Goal: Task Accomplishment & Management: Manage account settings

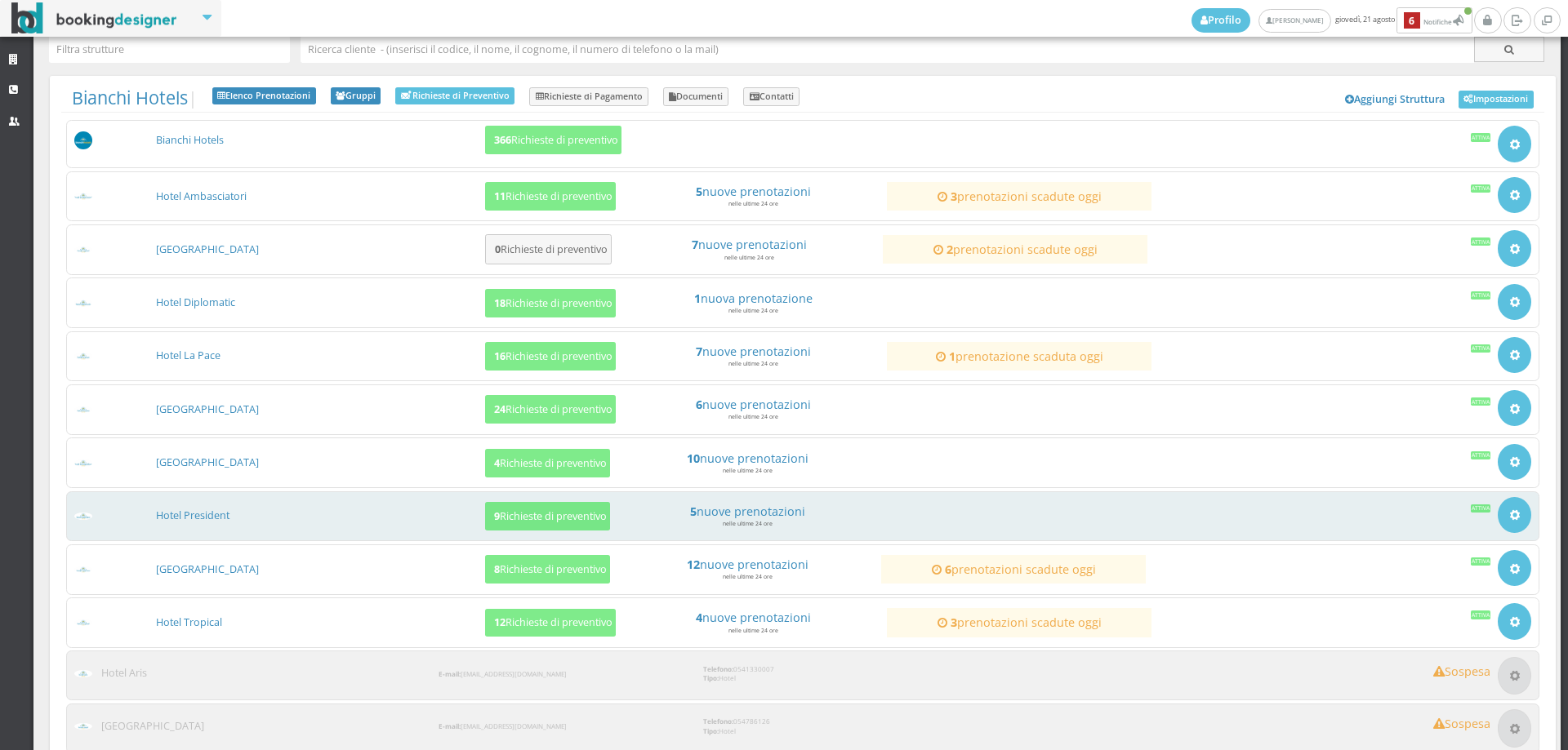
scroll to position [169, 0]
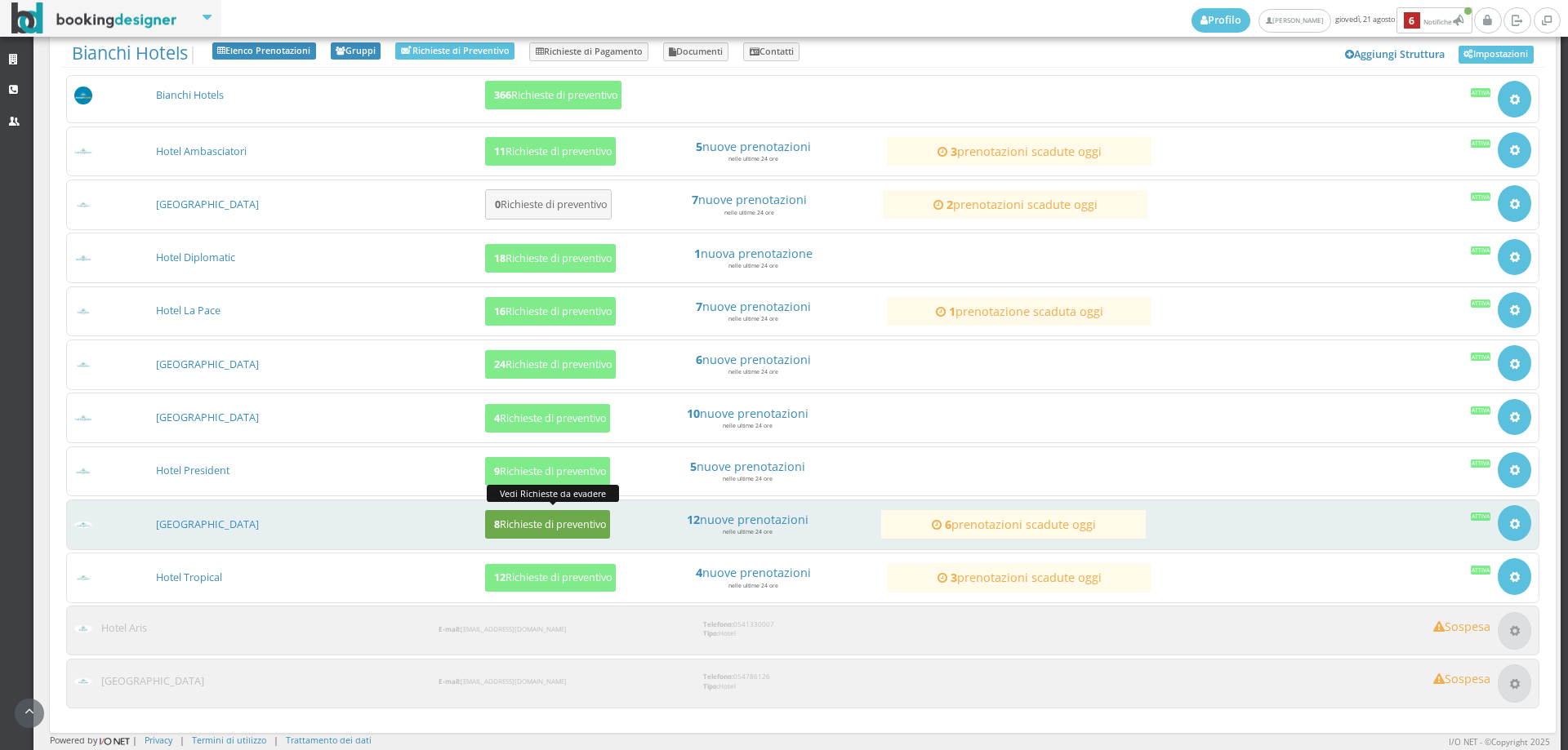
click at [528, 514] on button "8 Richieste di preventivo" at bounding box center [548, 524] width 125 height 29
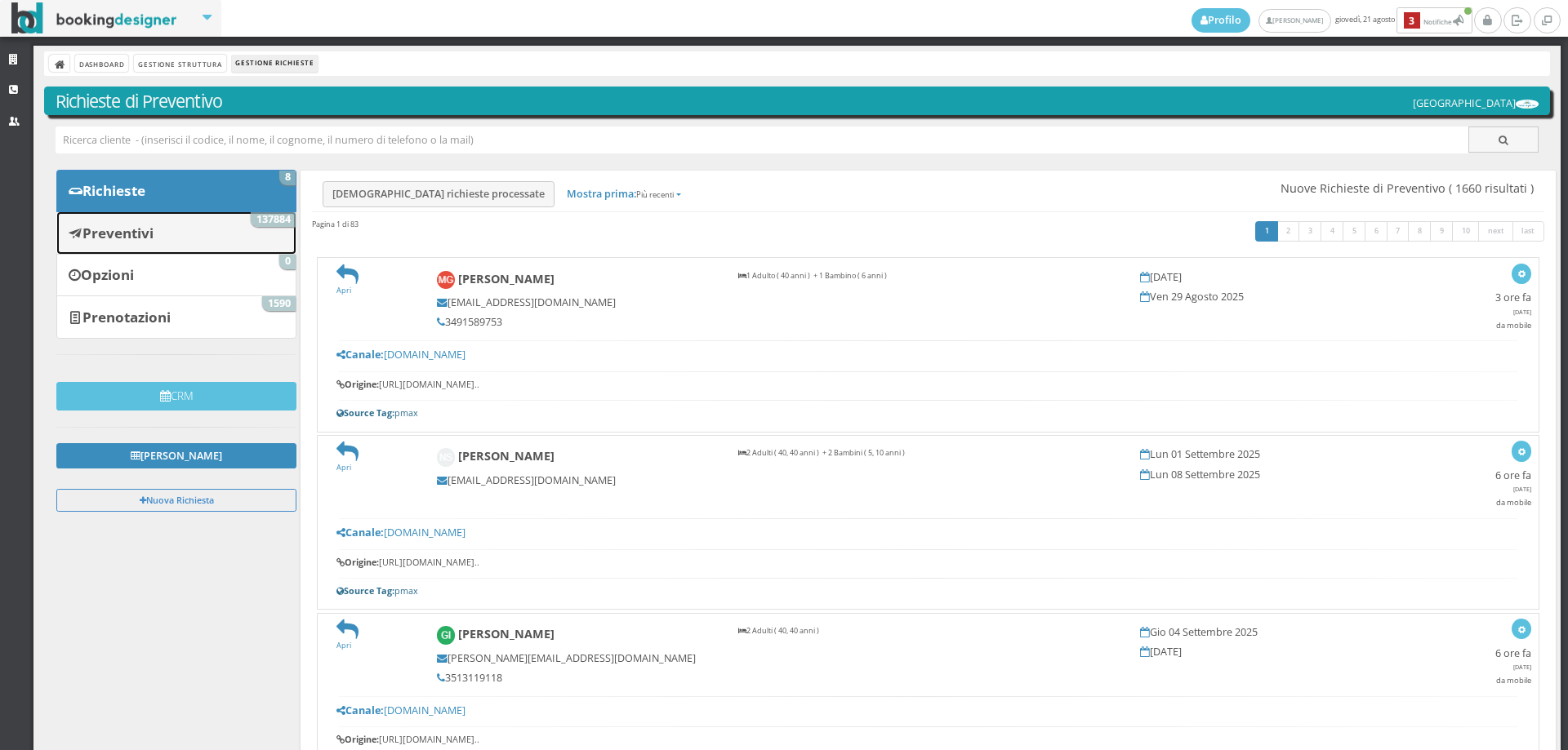
click at [177, 232] on link "Preventivi 137884" at bounding box center [176, 232] width 240 height 43
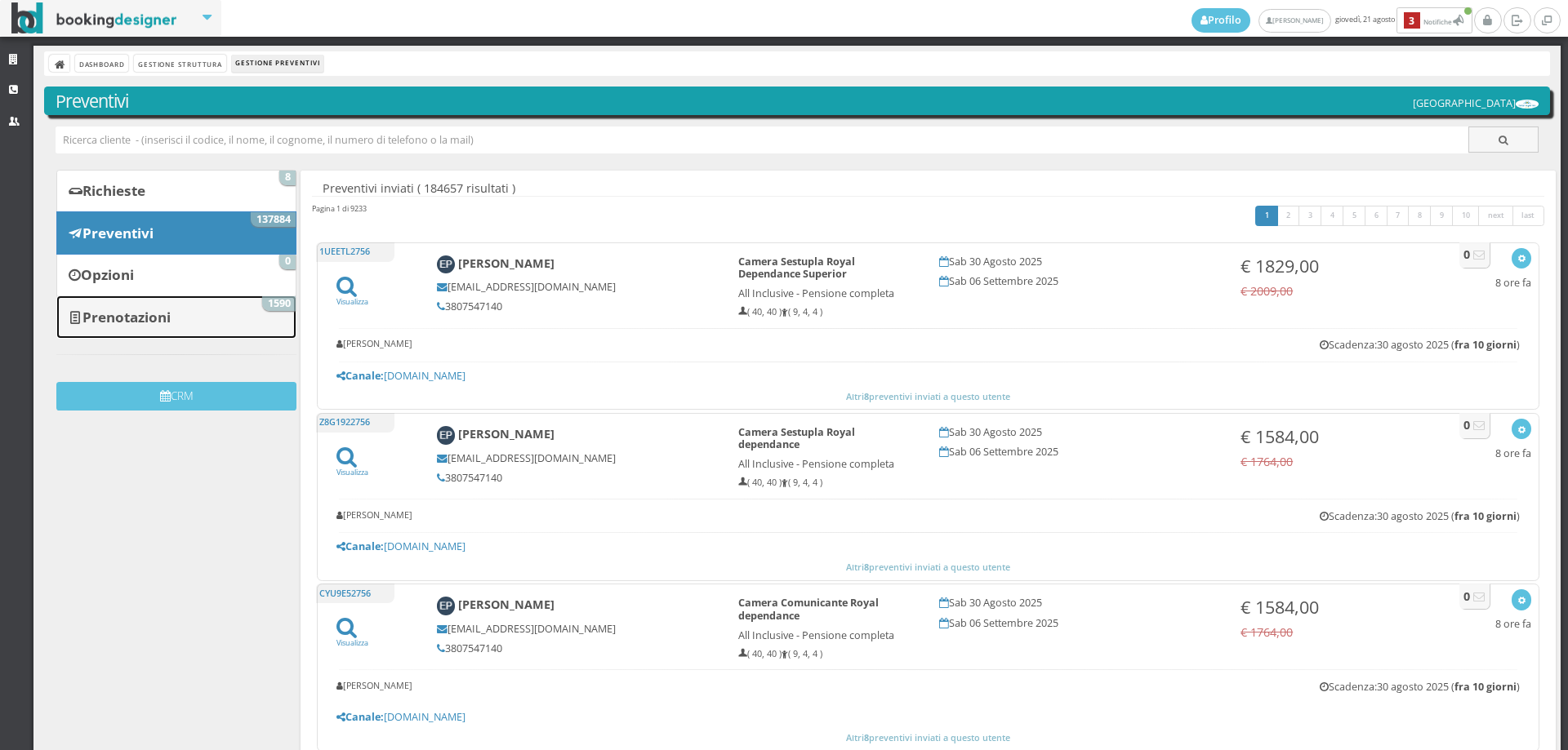
click at [163, 321] on b "Prenotazioni" at bounding box center [127, 317] width 89 height 19
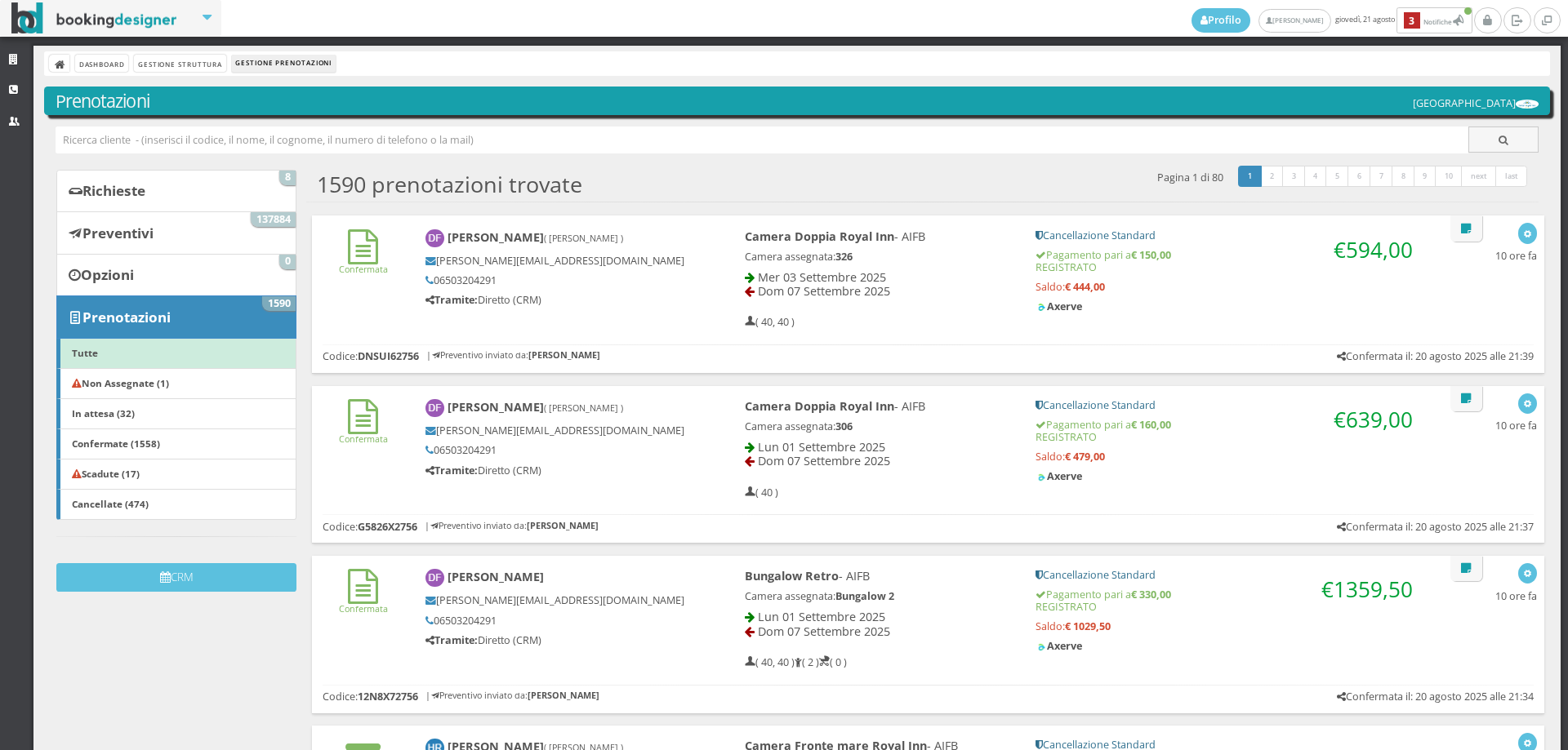
click at [155, 140] on input "text" at bounding box center [762, 140] width 1414 height 27
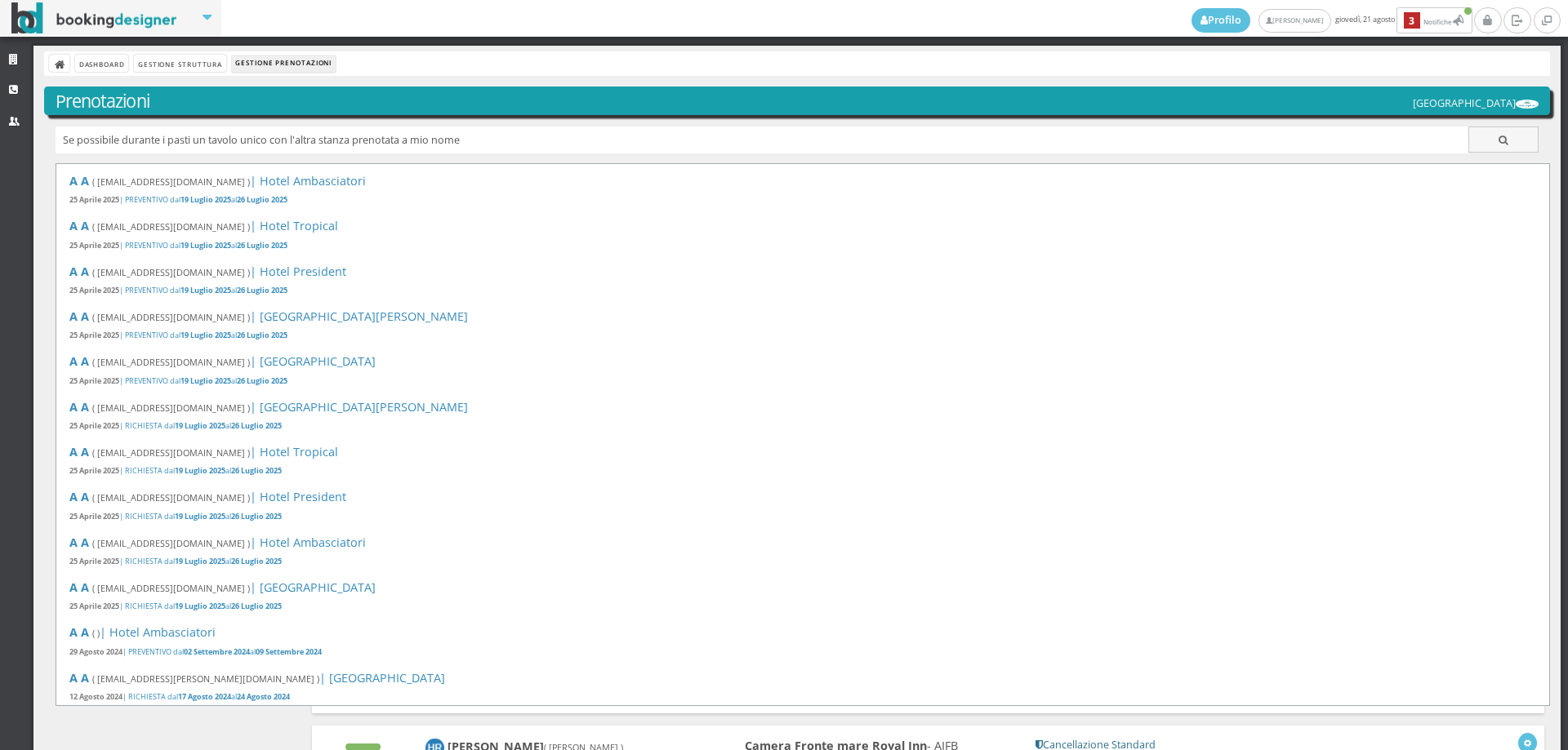
drag, startPoint x: 468, startPoint y: 144, endPoint x: 67, endPoint y: 124, distance: 401.5
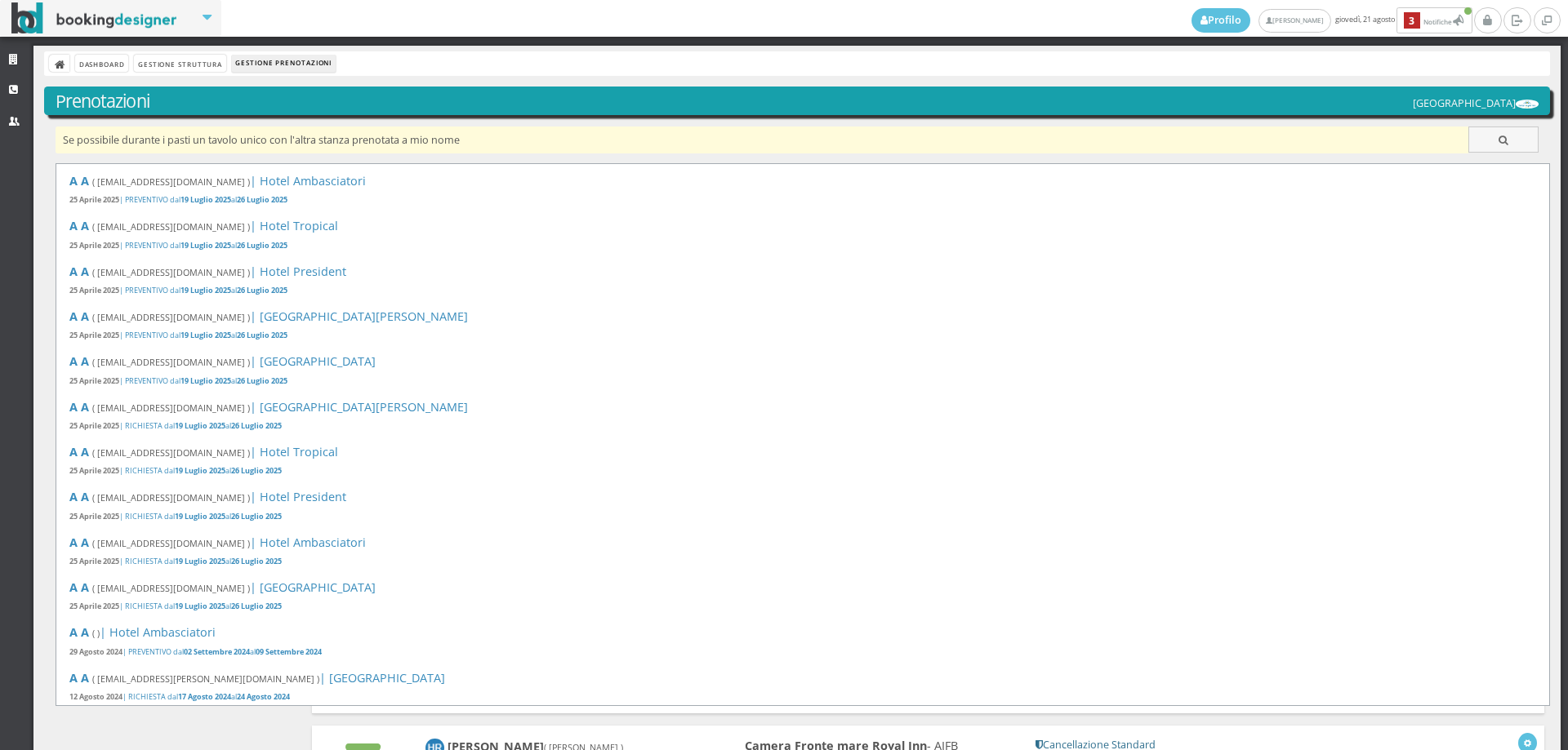
type input "S"
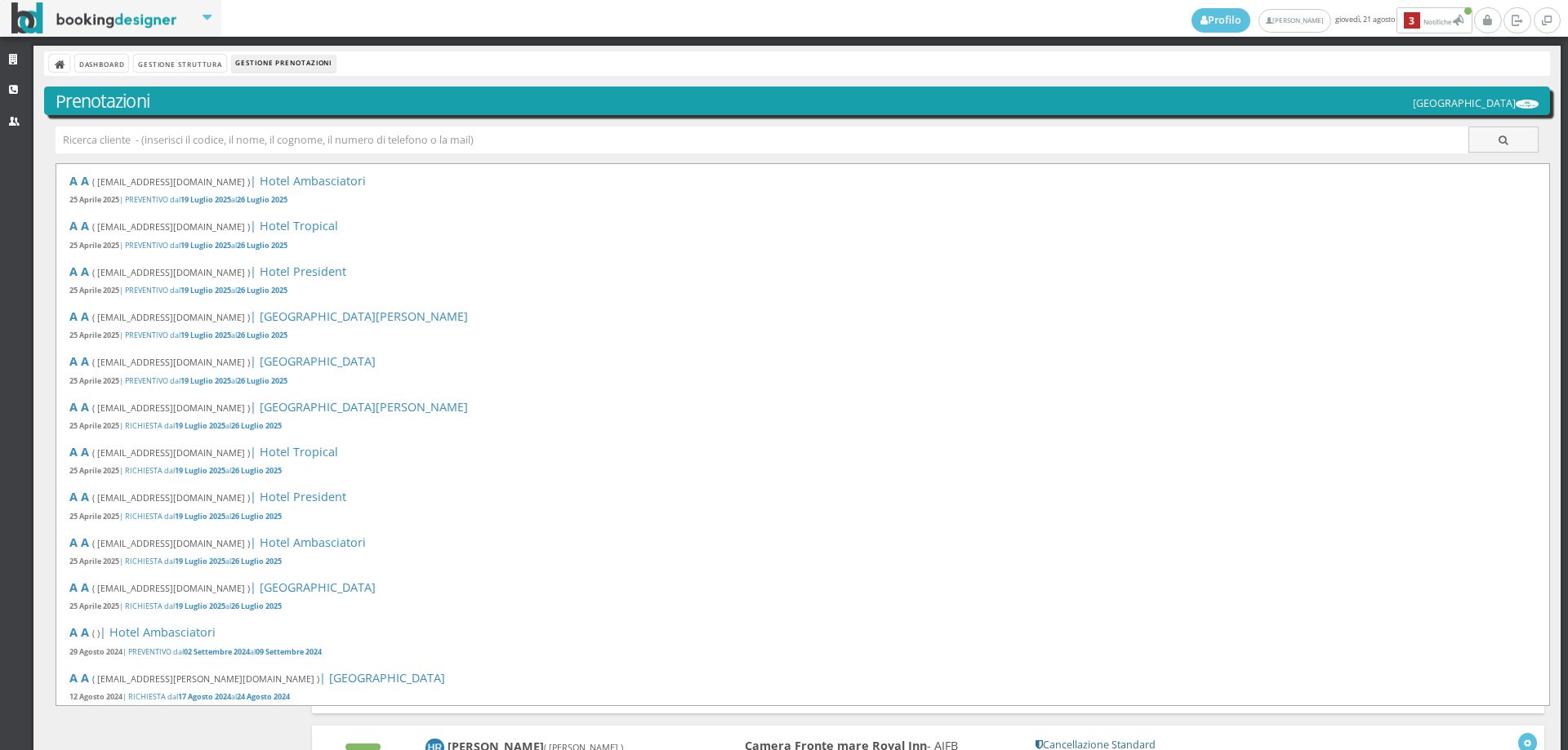
click at [176, 96] on h3 "Prenotazioni" at bounding box center [797, 100] width 1484 height 21
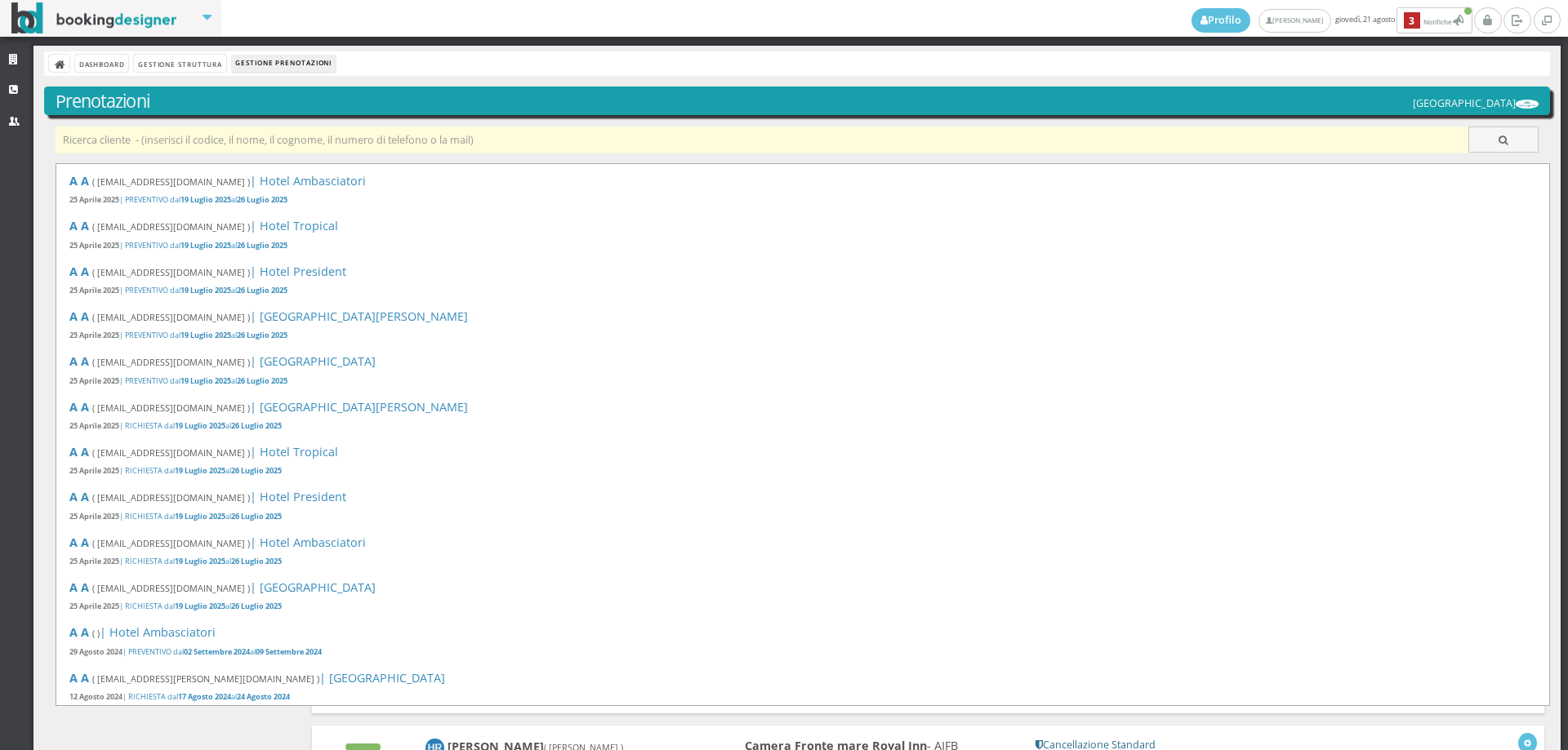
click at [170, 148] on input "text" at bounding box center [762, 140] width 1414 height 27
type input "cardone"
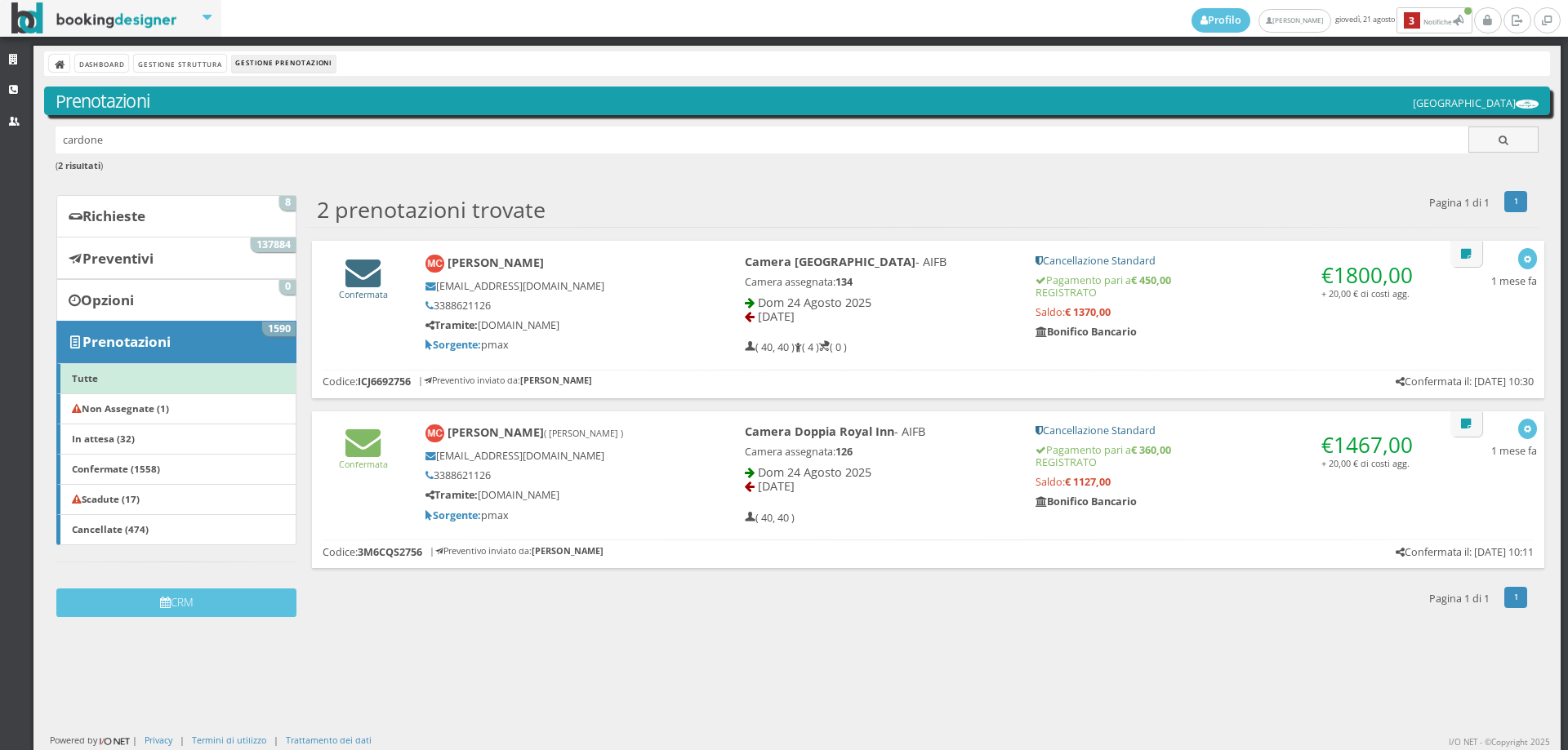
click at [371, 295] on link "Confermata" at bounding box center [364, 288] width 49 height 26
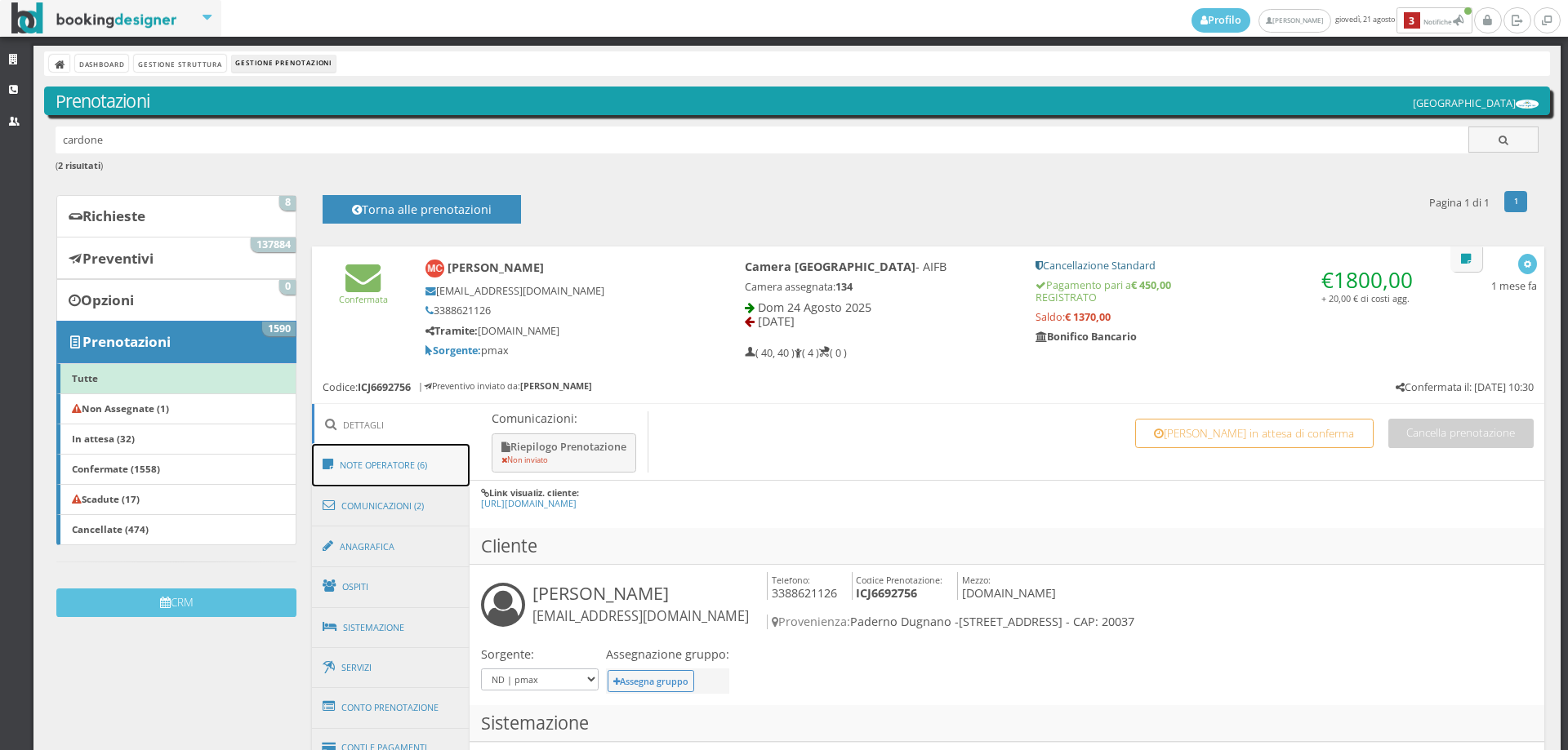
click at [381, 460] on link "Note Operatore (6)" at bounding box center [391, 466] width 158 height 43
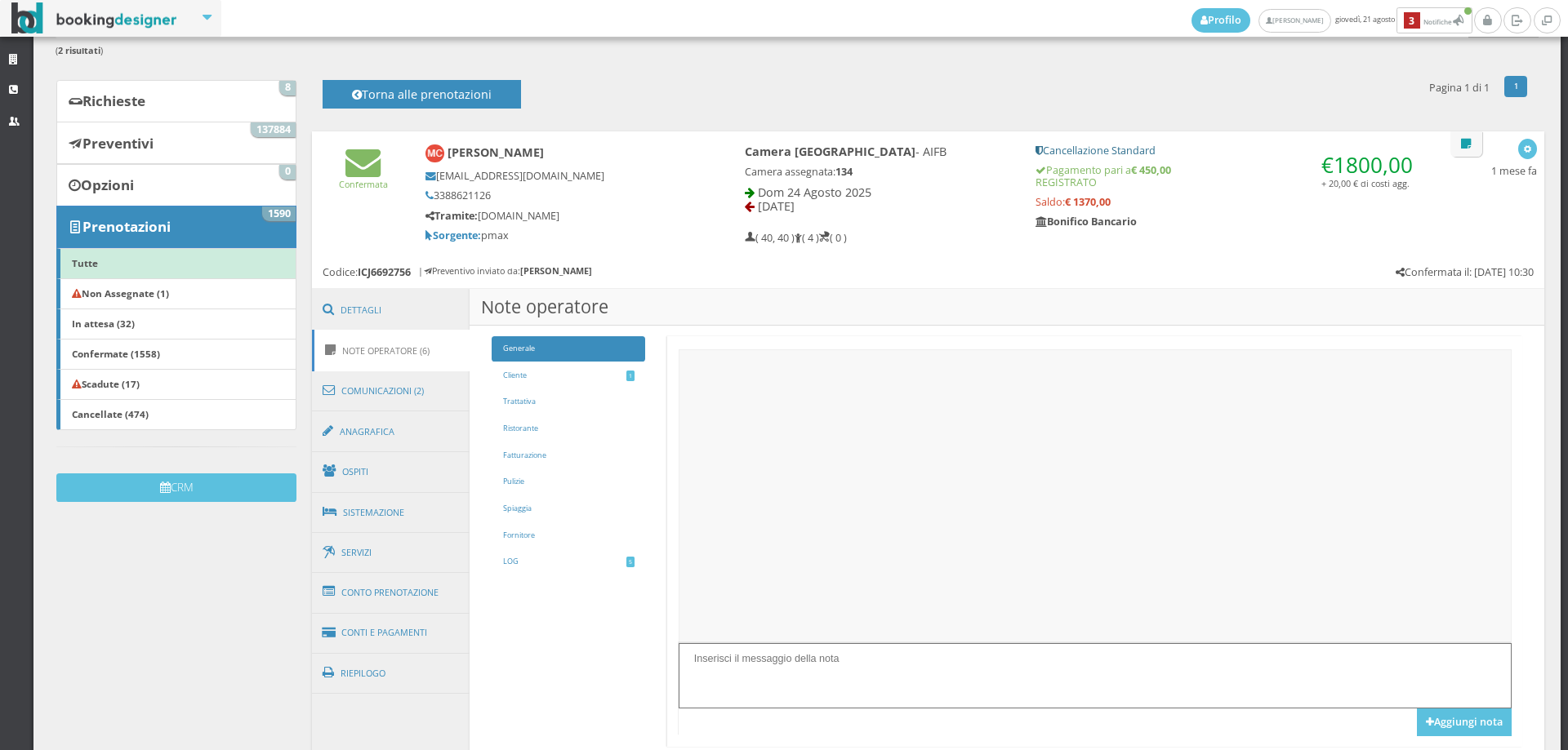
scroll to position [223, 0]
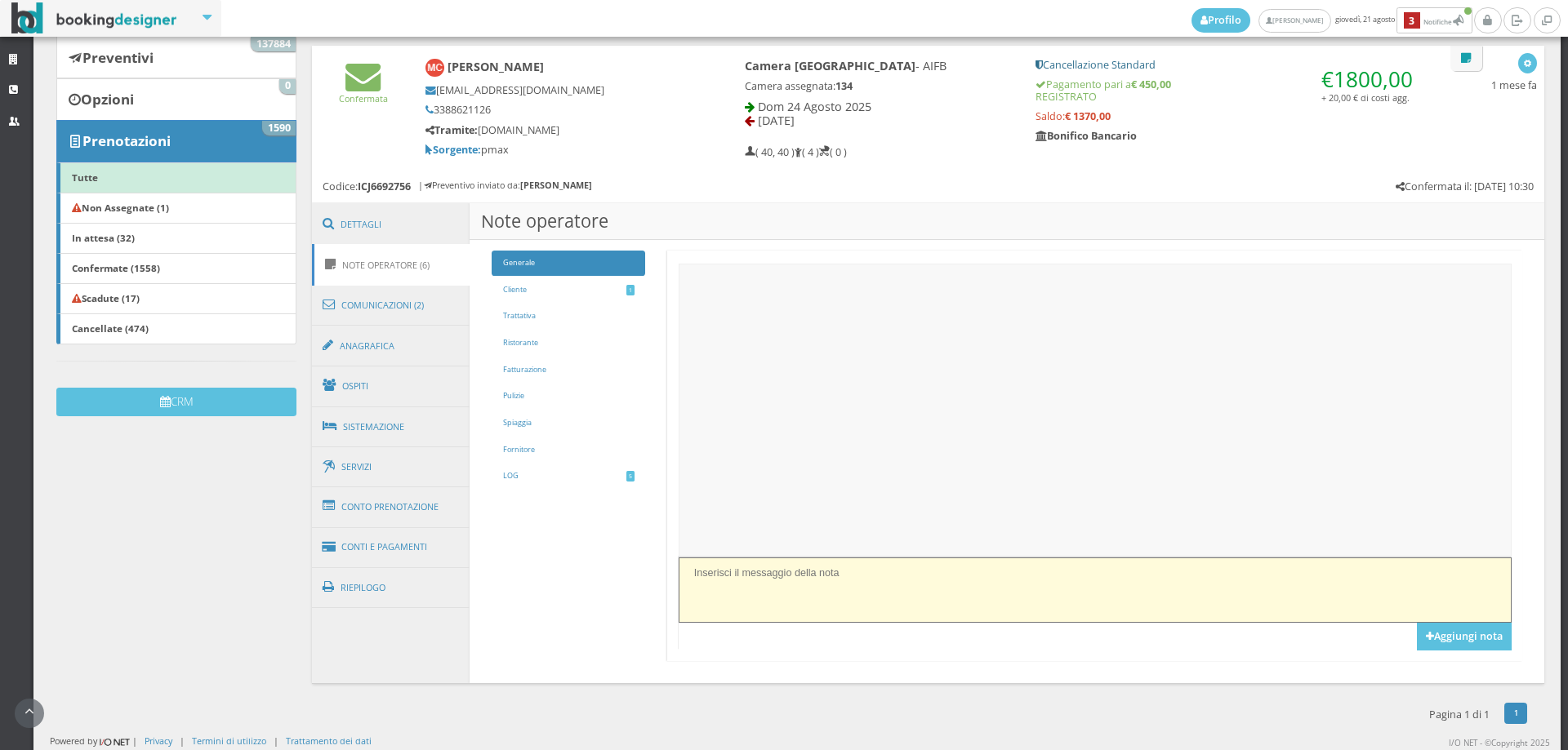
click at [706, 592] on textarea at bounding box center [1095, 590] width 833 height 65
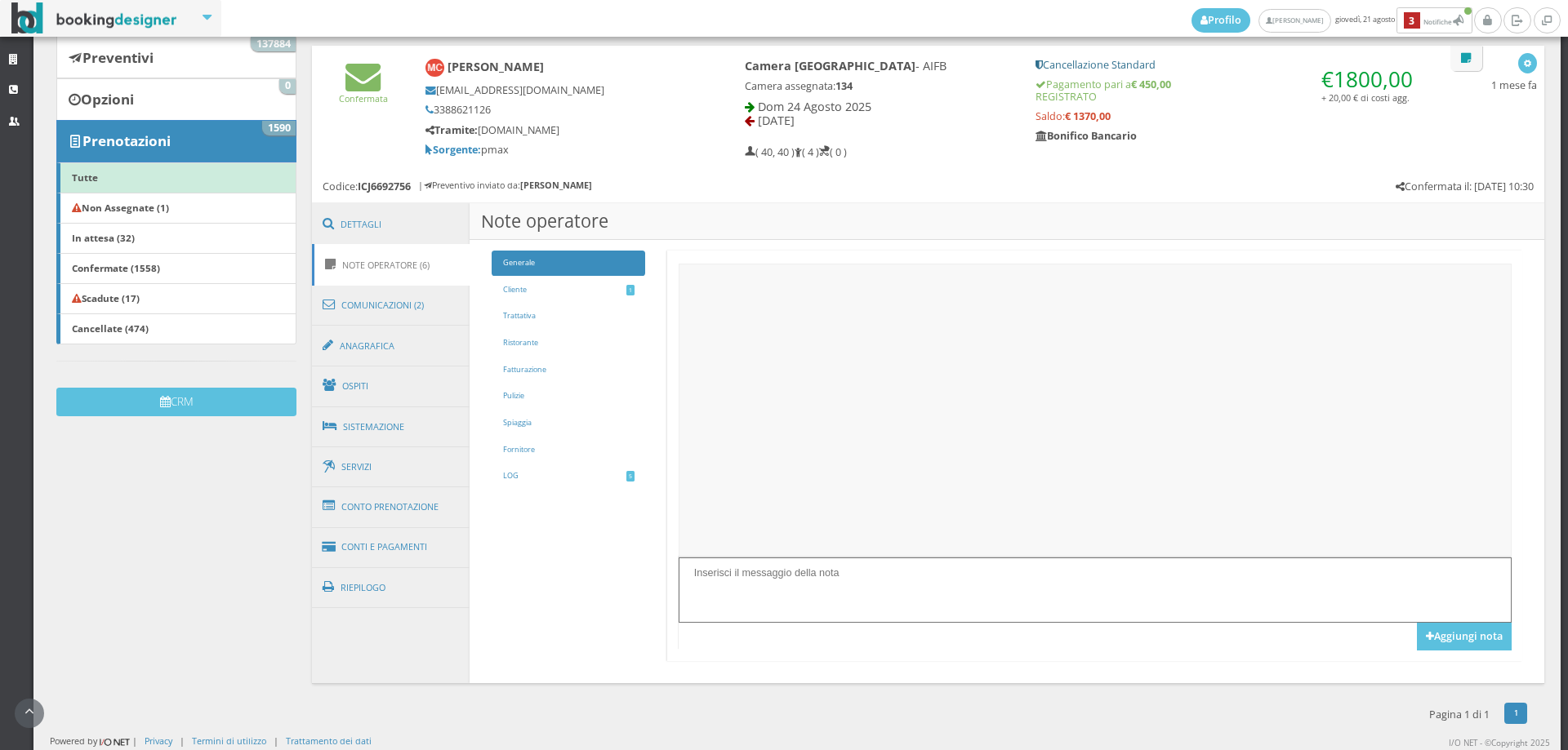
paste textarea "Se possibile durante i pasti un tavolo unico con l'altra stanza prenotata a mio…"
type textarea "Se possibile durante i pasti un tavolo unico con l'altra stanza prenotata a mio…"
click at [1435, 626] on button "Aggiungi nota" at bounding box center [1463, 637] width 95 height 28
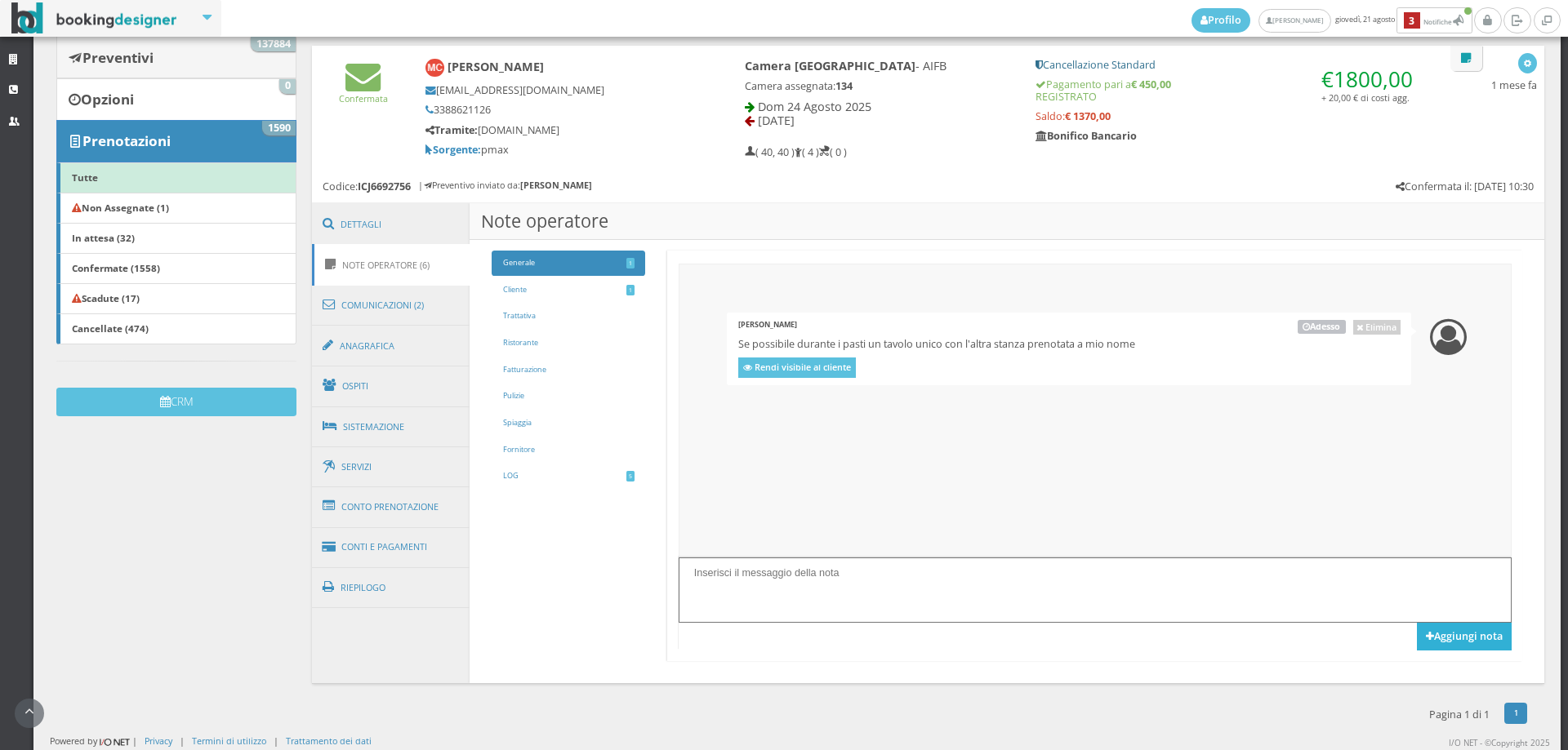
scroll to position [0, 0]
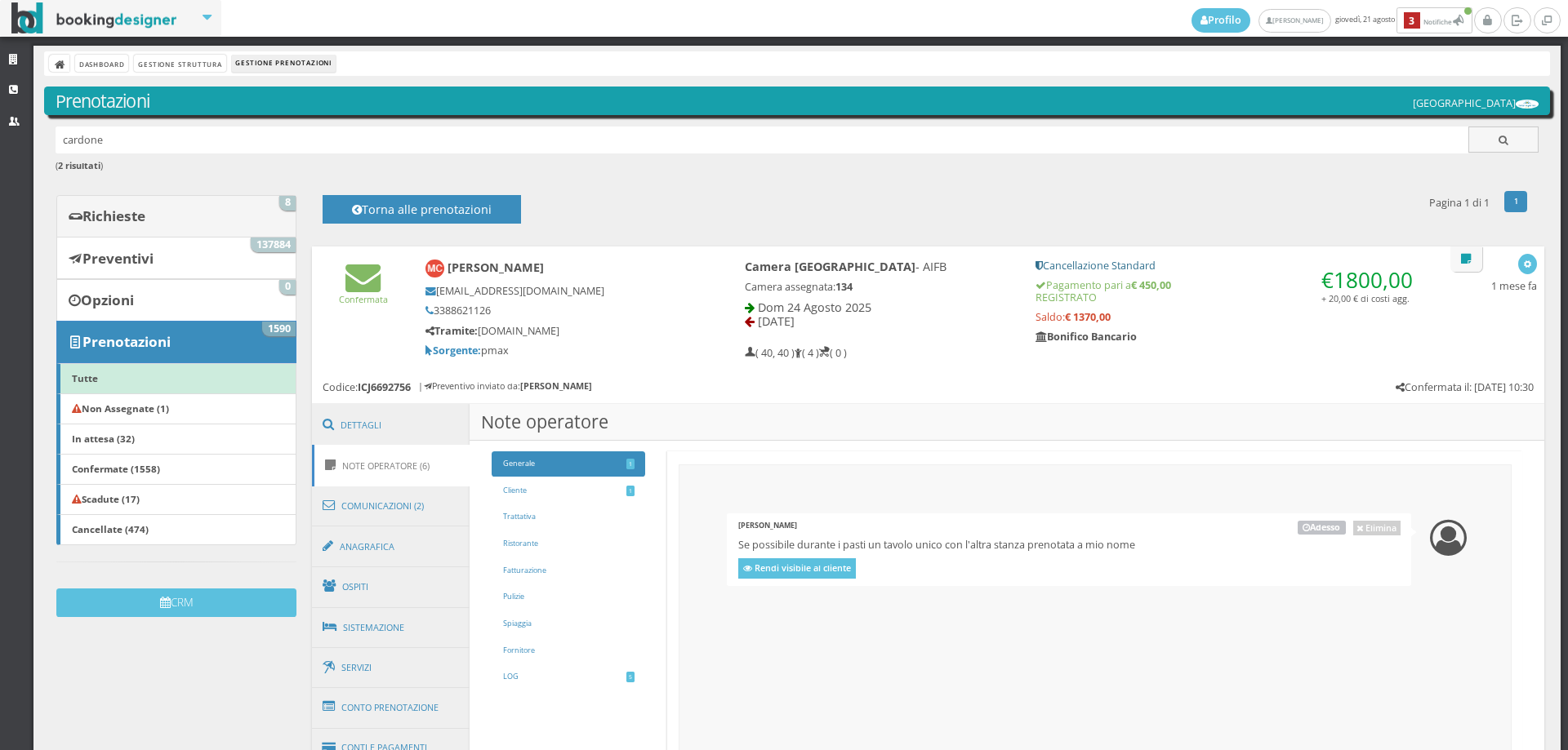
drag, startPoint x: 263, startPoint y: 189, endPoint x: 265, endPoint y: 200, distance: 11.2
click at [263, 191] on div "Dashboard Gestione Struttura Gestione Prenotazioni Prenotazioni Hotel Royal Inn…" at bounding box center [797, 499] width 1528 height 906
click at [267, 203] on link "Richieste 8" at bounding box center [176, 216] width 240 height 43
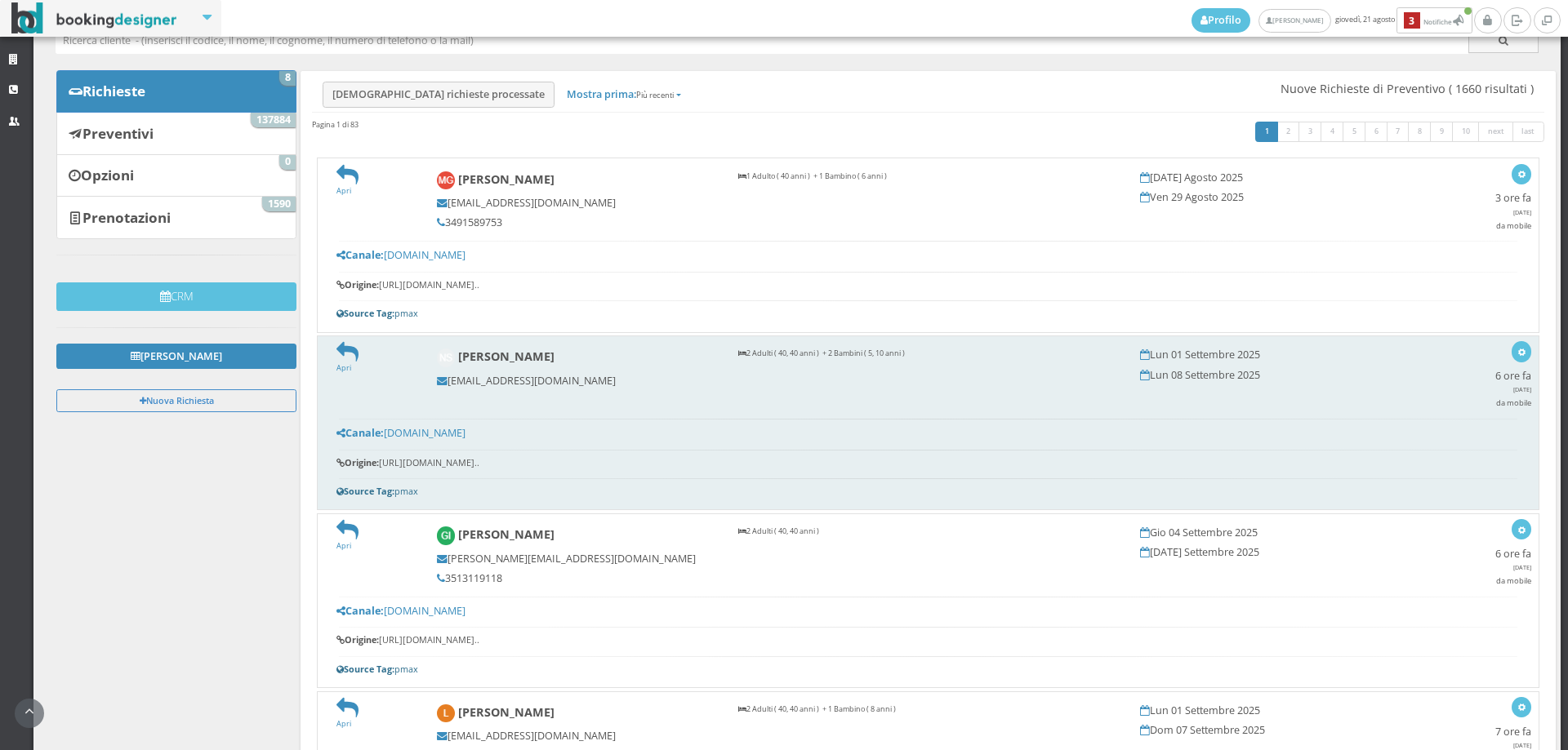
scroll to position [272, 0]
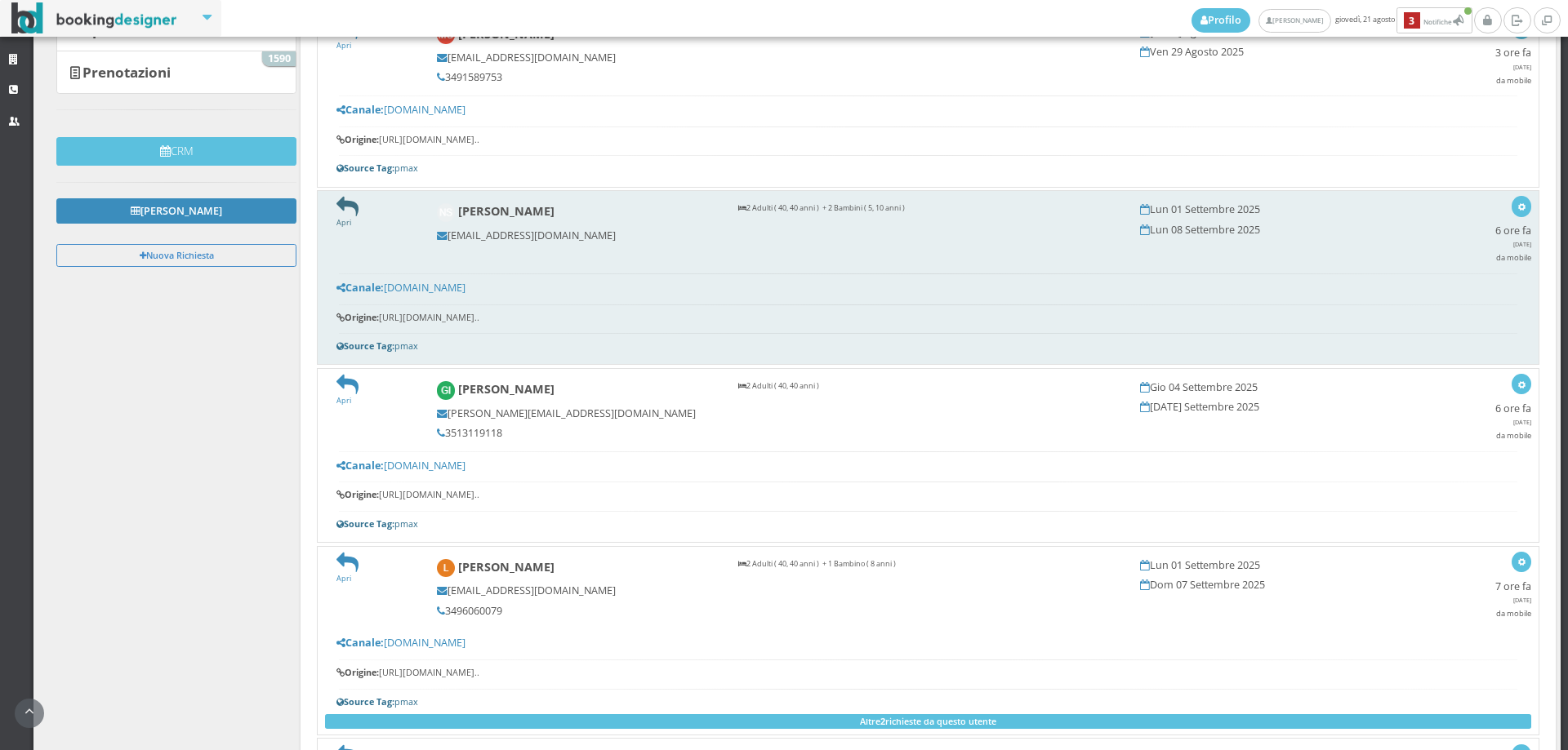
click at [351, 201] on icon at bounding box center [347, 207] width 22 height 22
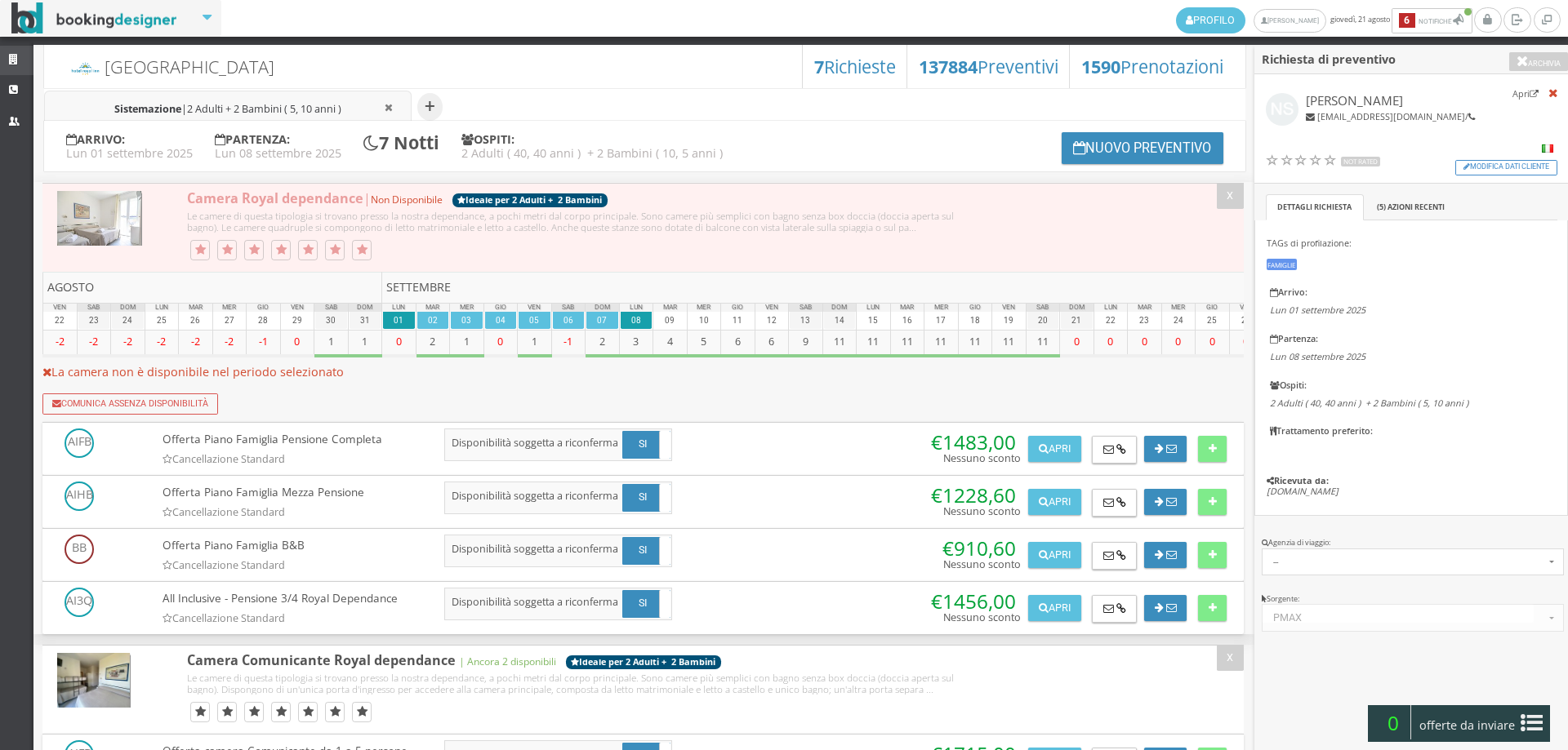
click at [0, 49] on link "Strutture" at bounding box center [16, 60] width 33 height 30
